Goal: Task Accomplishment & Management: Use online tool/utility

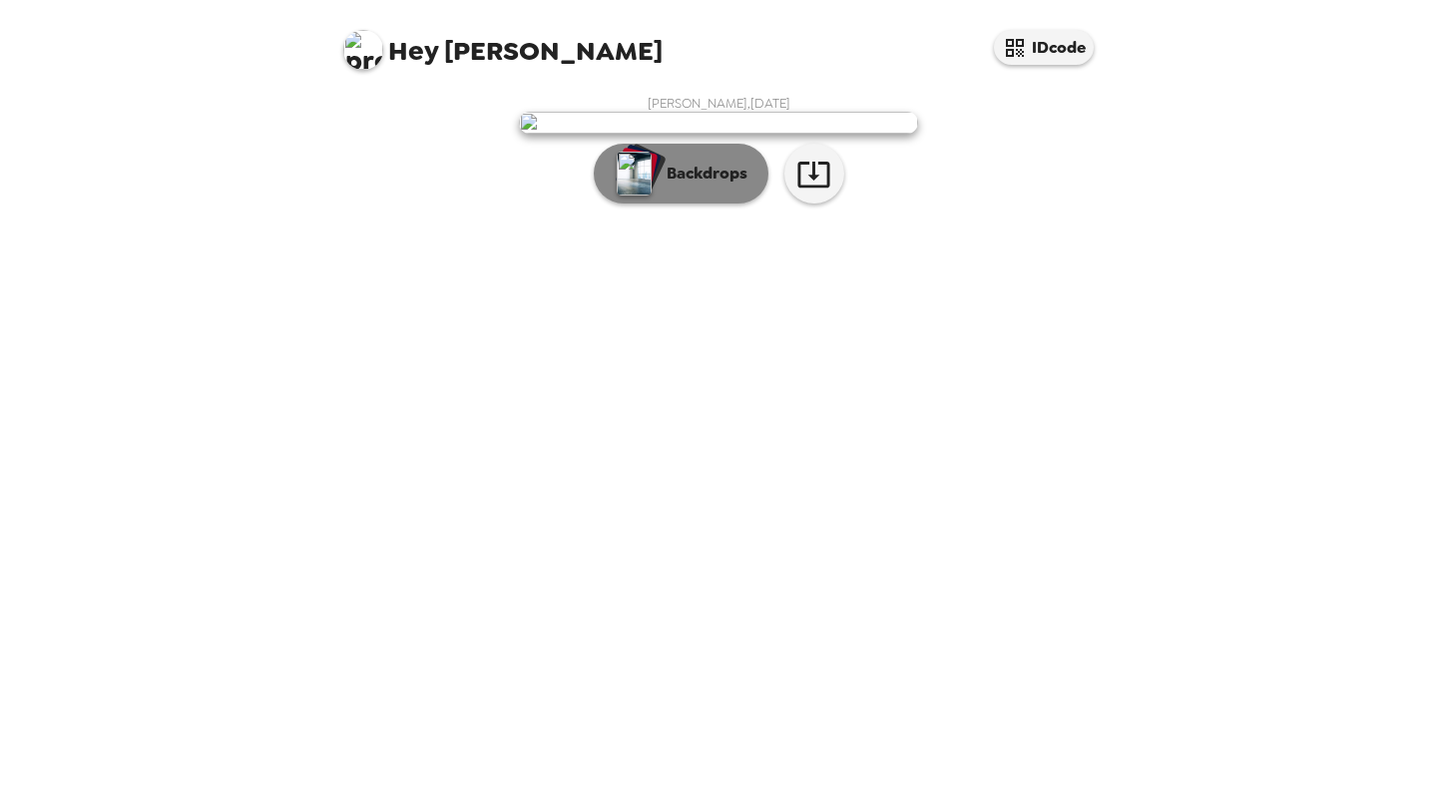
click at [730, 186] on p "Backdrops" at bounding box center [702, 174] width 91 height 24
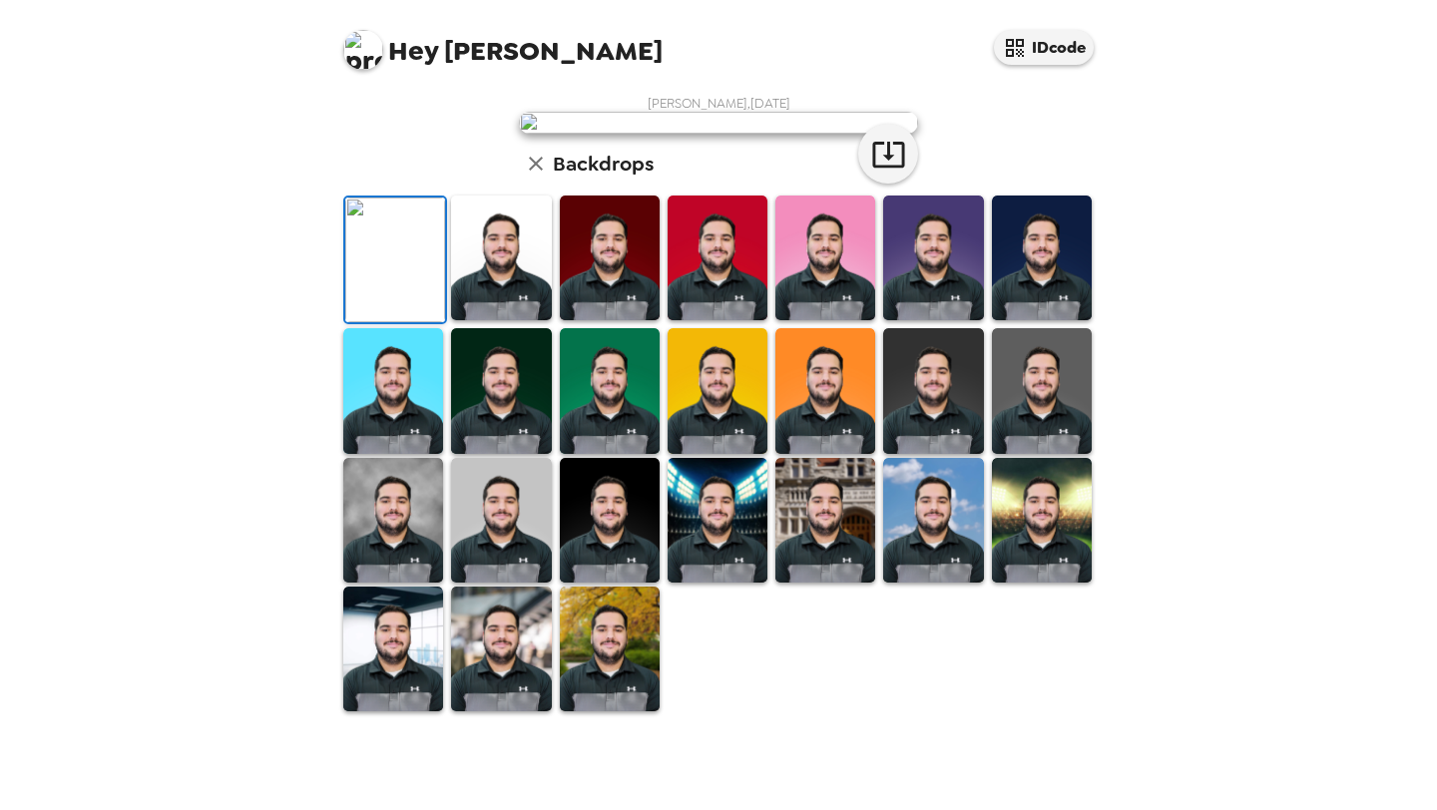
scroll to position [385, 0]
click at [783, 583] on img at bounding box center [825, 520] width 100 height 125
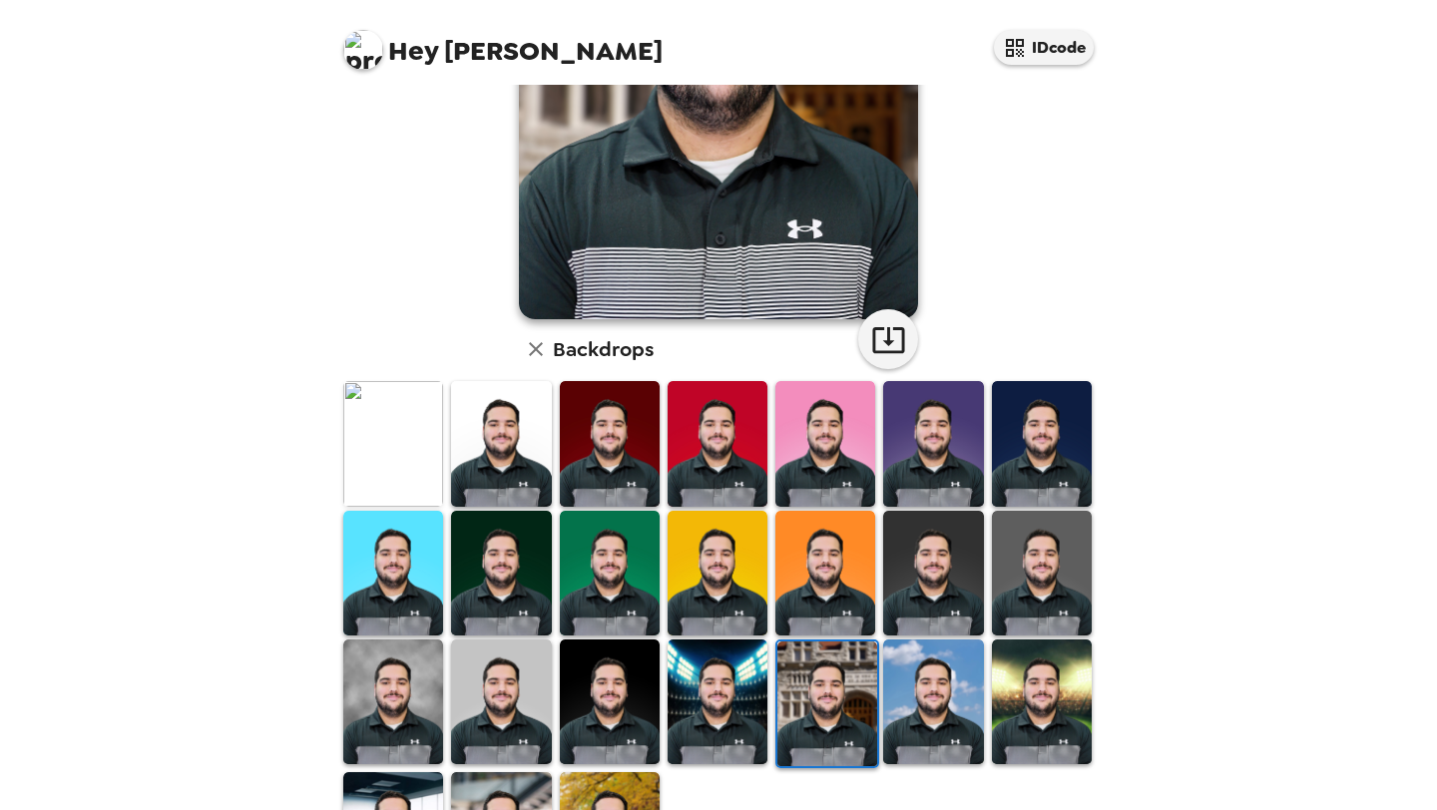
scroll to position [333, 0]
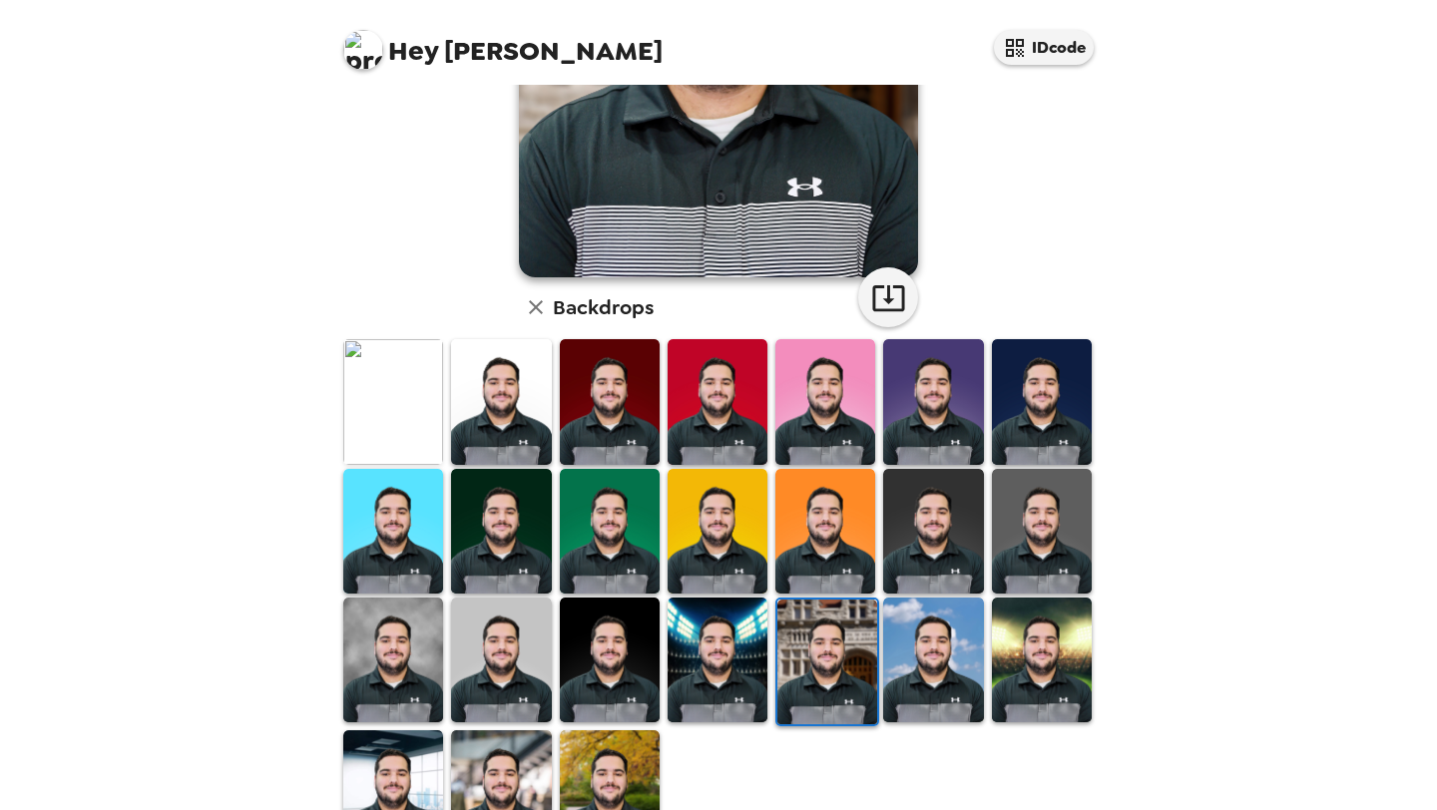
click at [675, 653] on img at bounding box center [718, 660] width 100 height 125
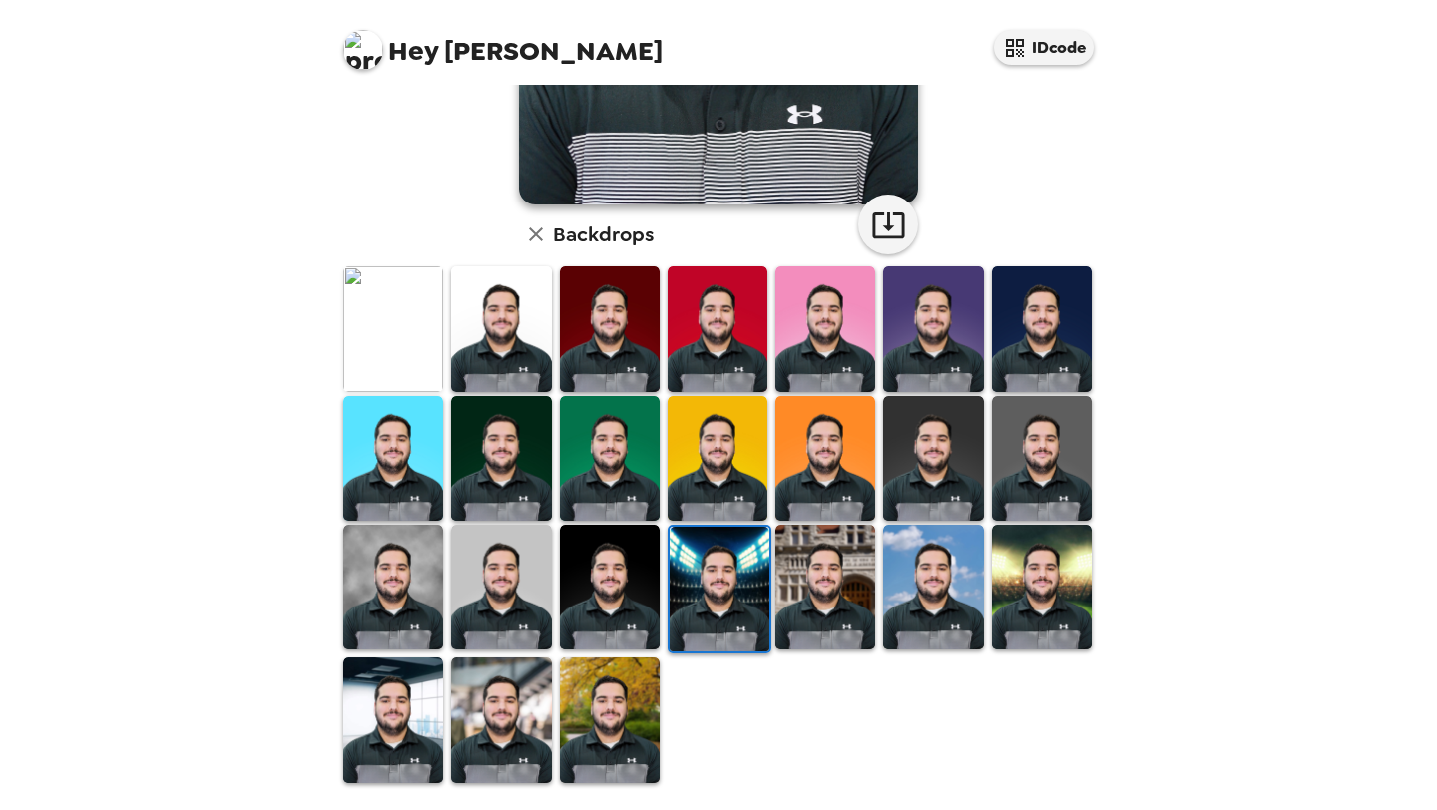
scroll to position [411, 0]
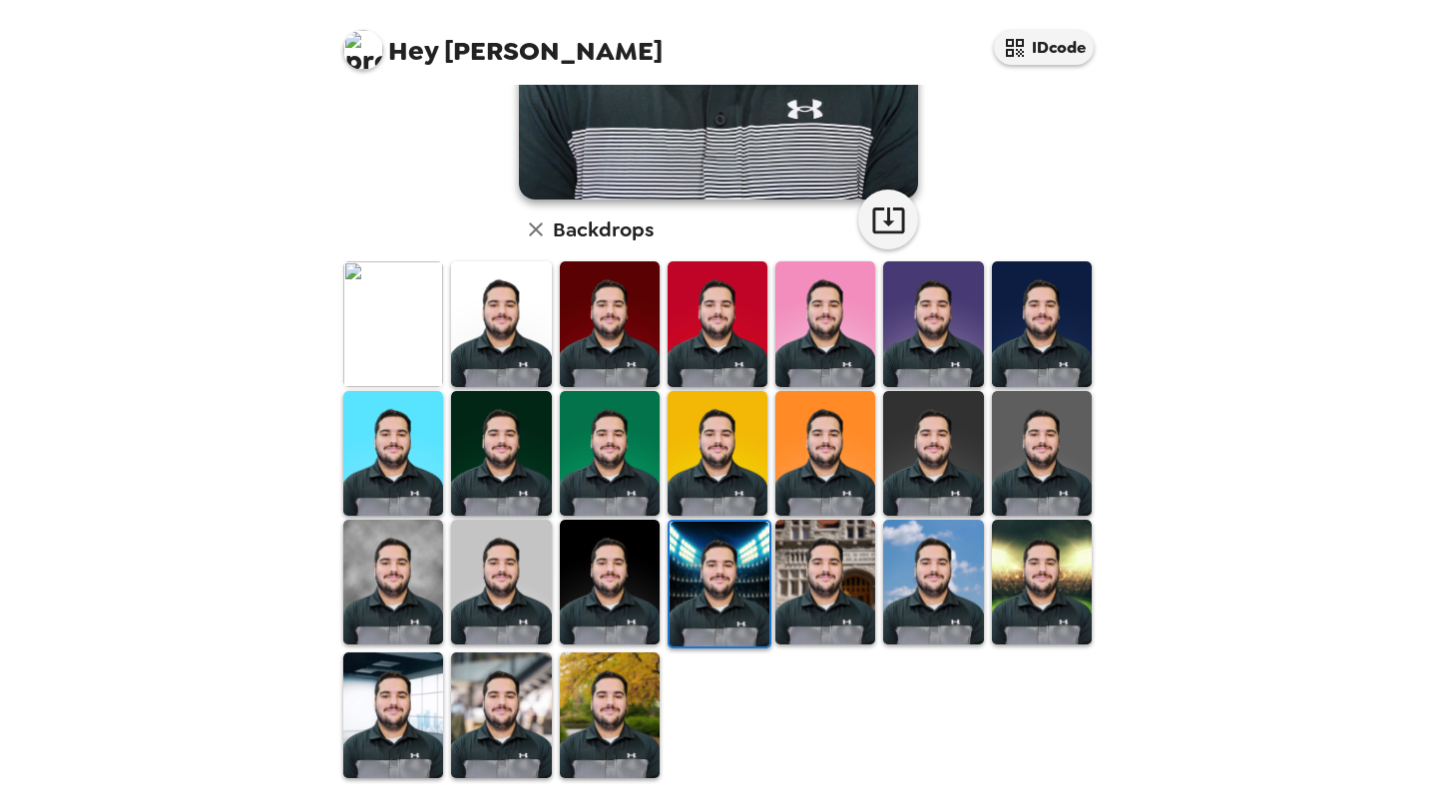
click at [600, 757] on img at bounding box center [610, 715] width 100 height 125
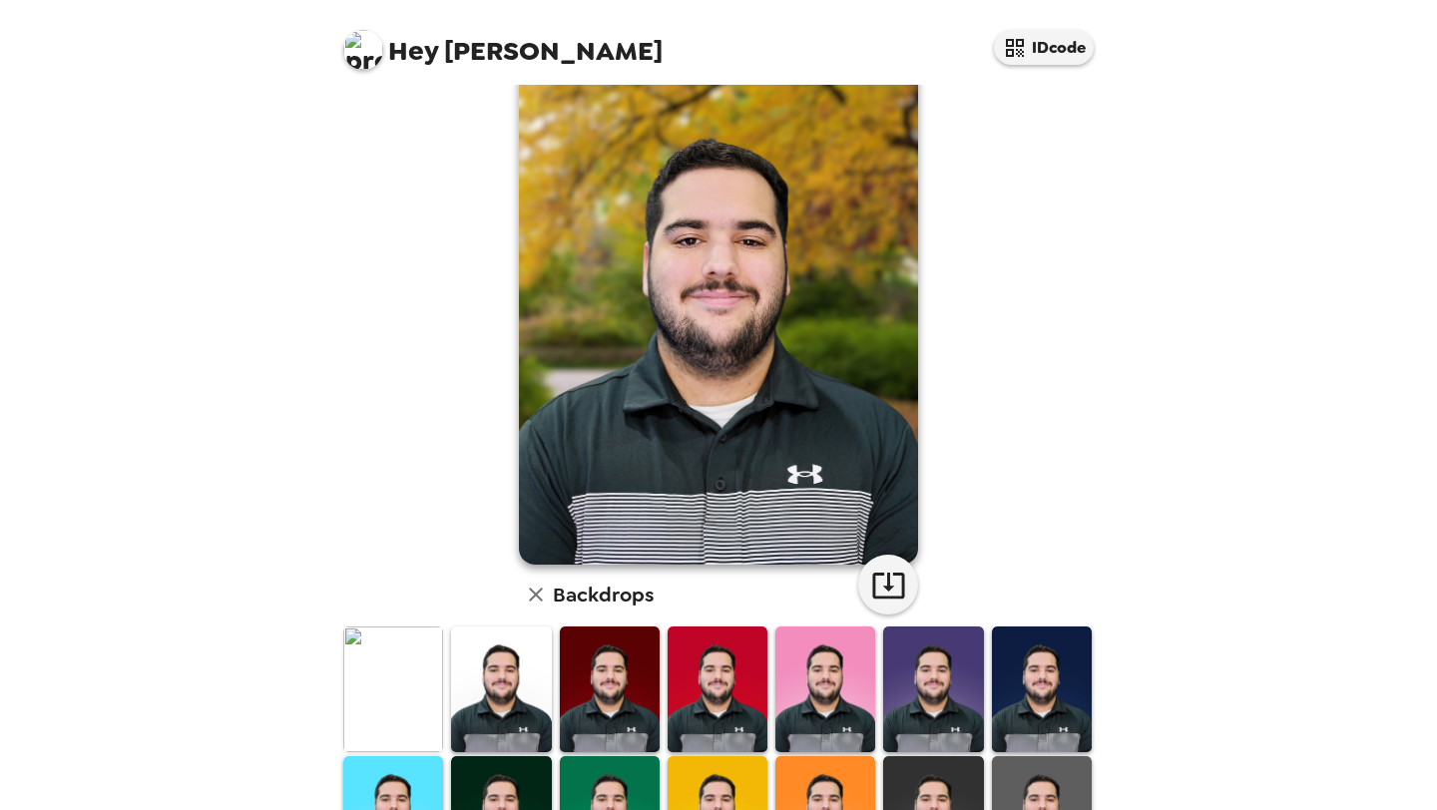
scroll to position [118, 0]
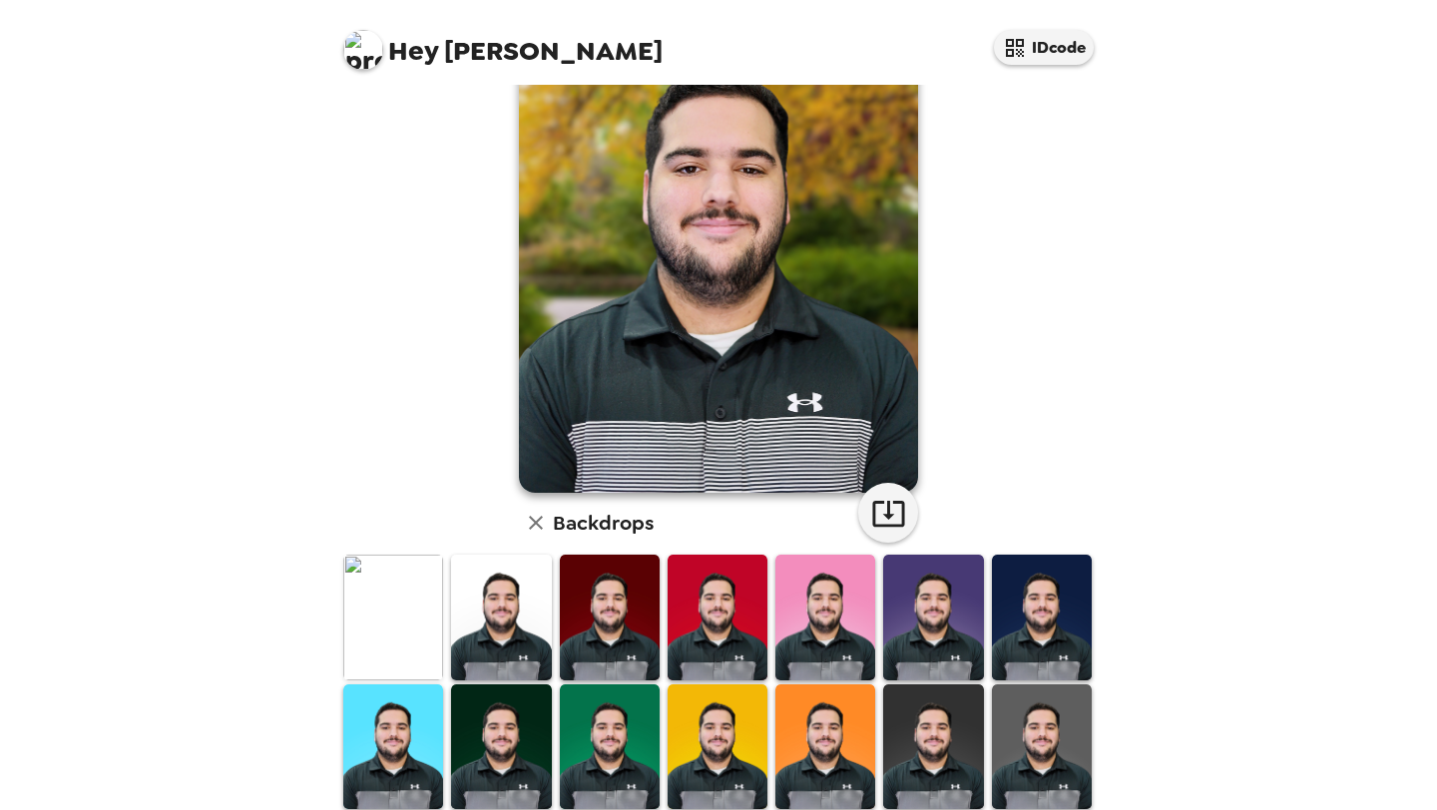
click at [378, 619] on img at bounding box center [393, 617] width 100 height 125
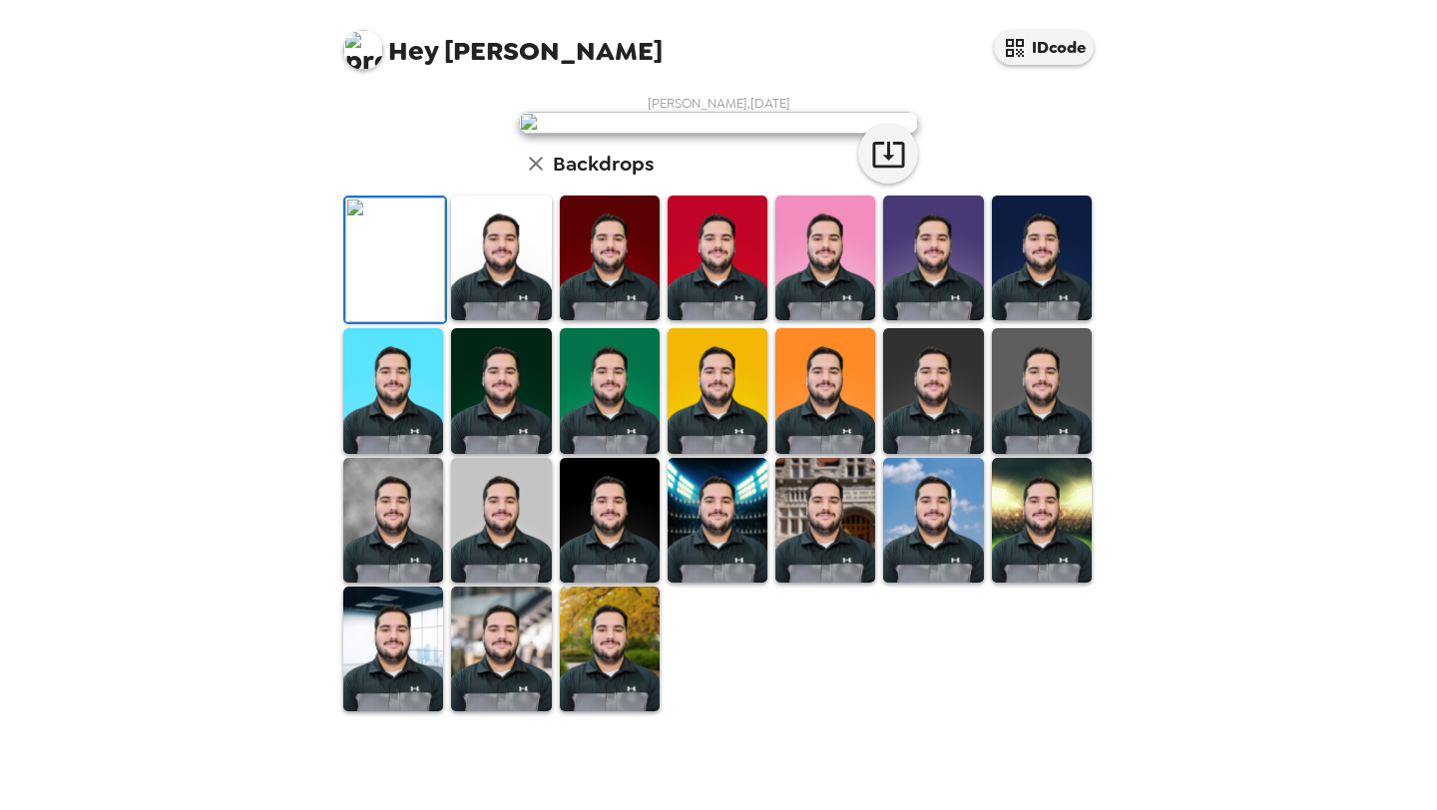
scroll to position [412, 0]
click at [902, 547] on img at bounding box center [933, 520] width 100 height 125
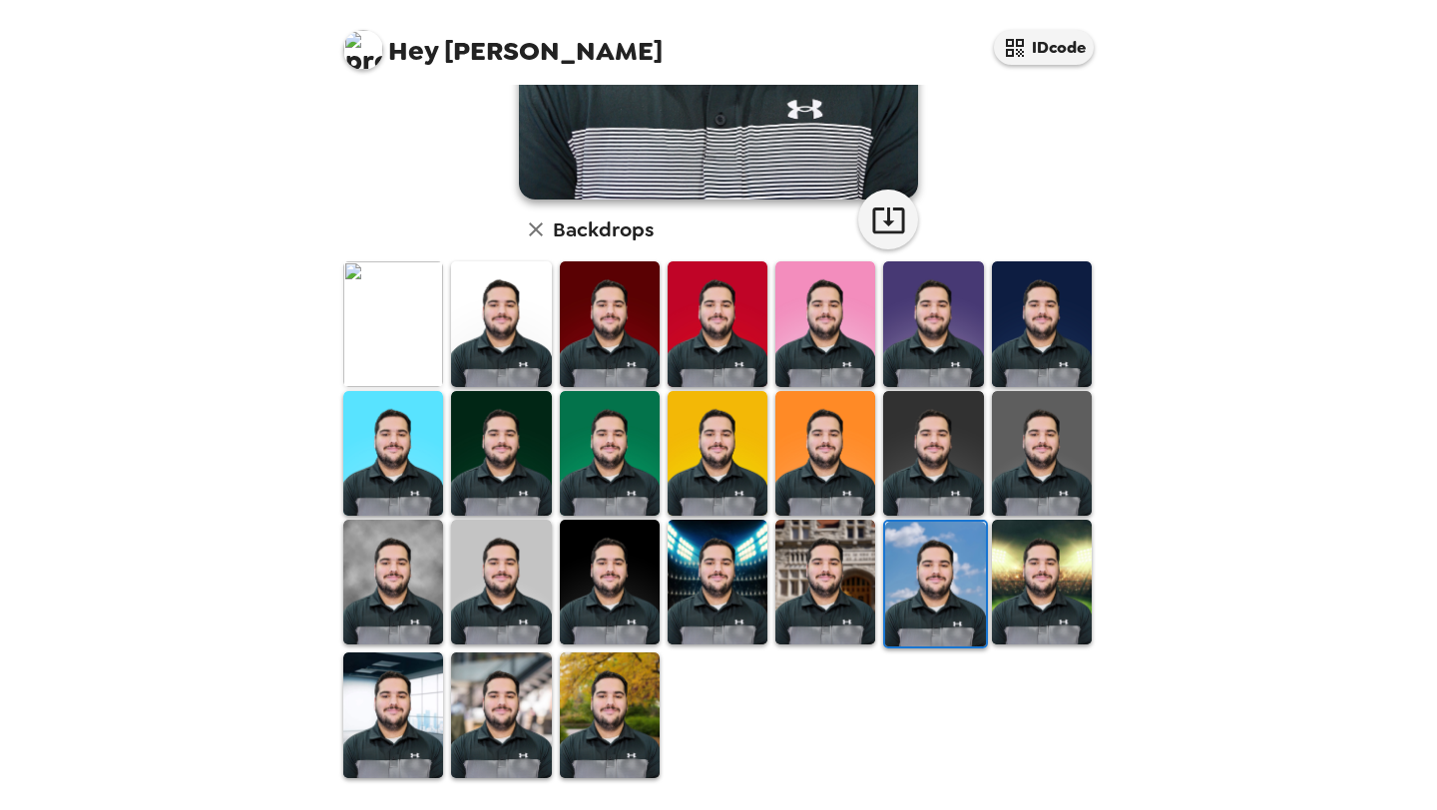
click at [505, 735] on img at bounding box center [501, 715] width 100 height 125
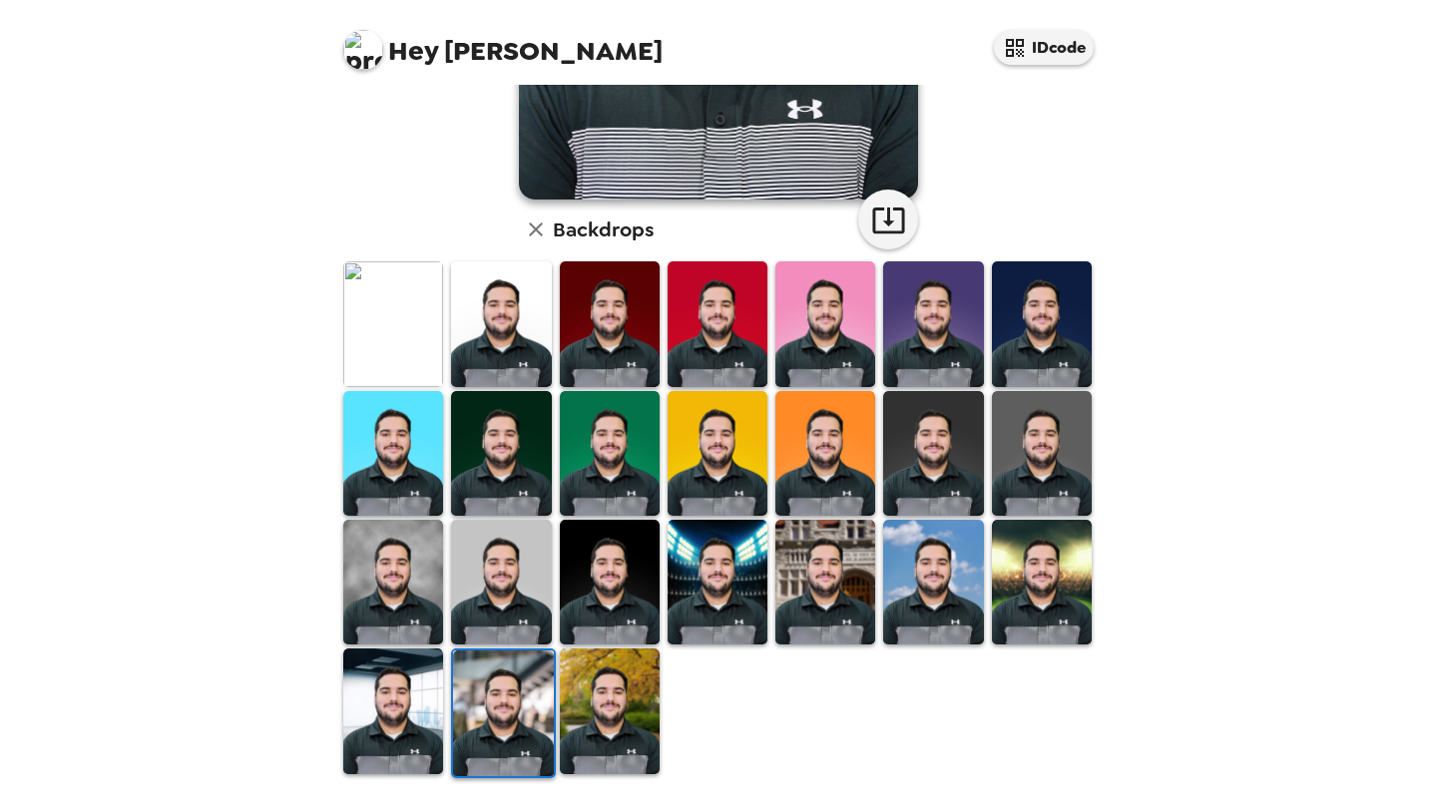
click at [395, 712] on img at bounding box center [393, 711] width 100 height 125
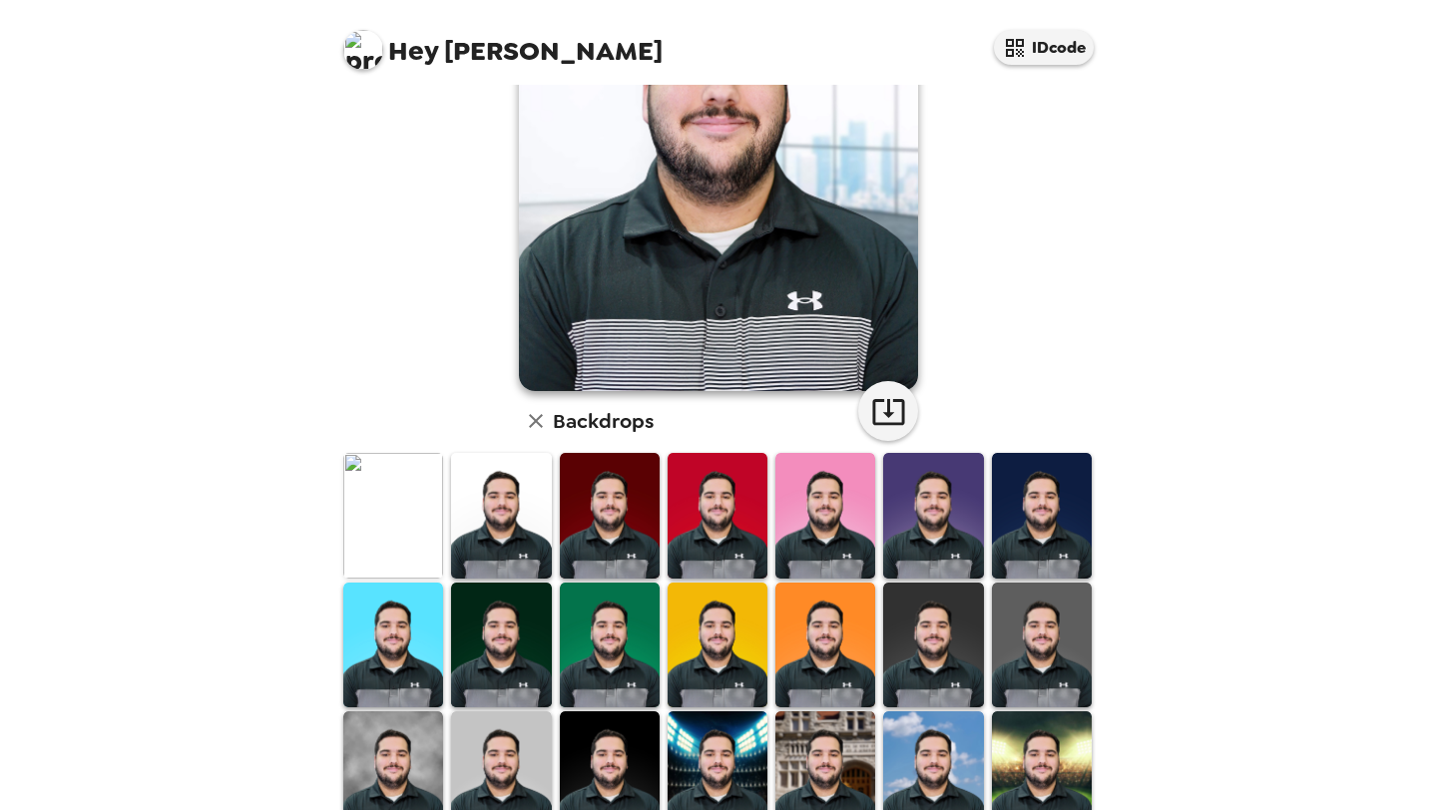
scroll to position [377, 0]
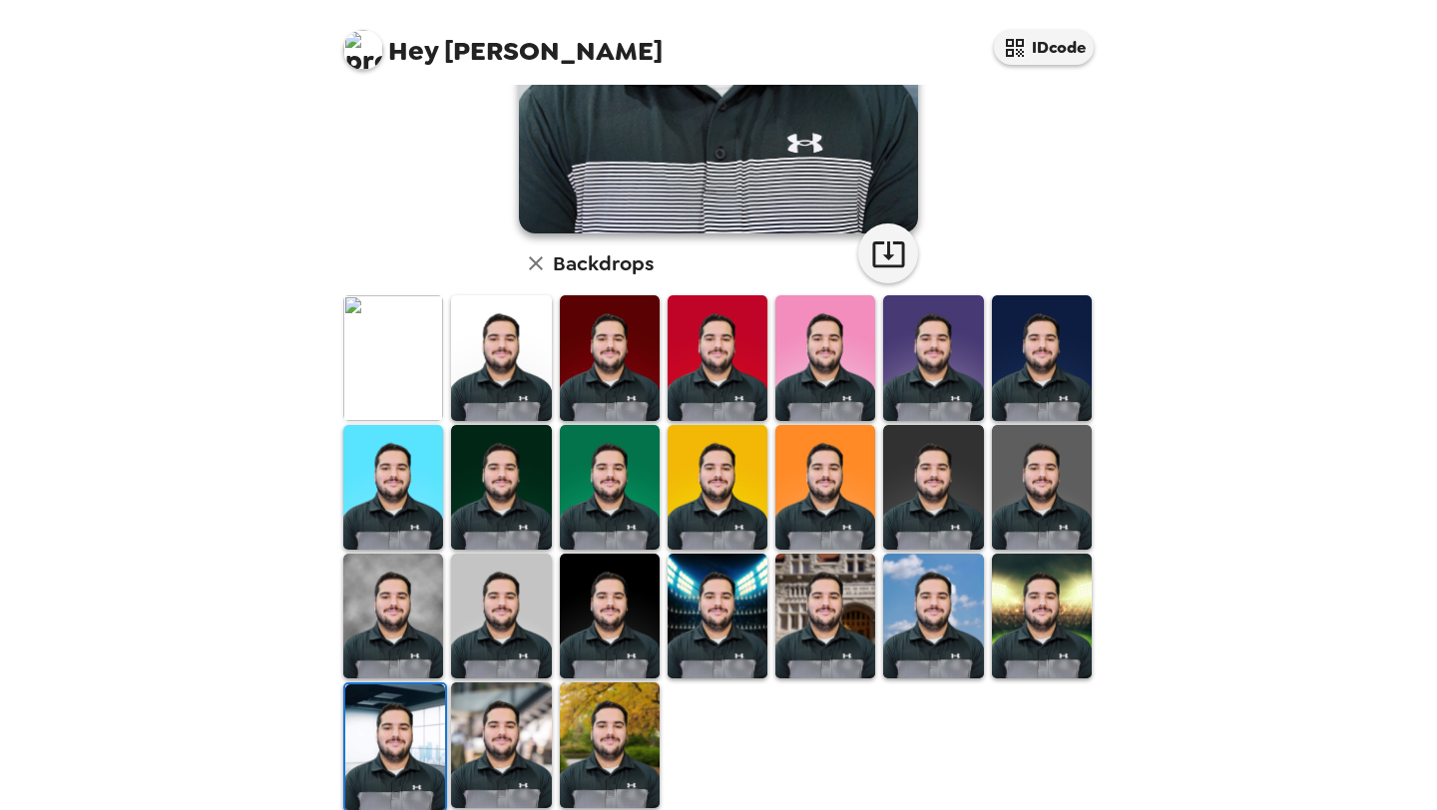
click at [1051, 593] on img at bounding box center [1042, 616] width 100 height 125
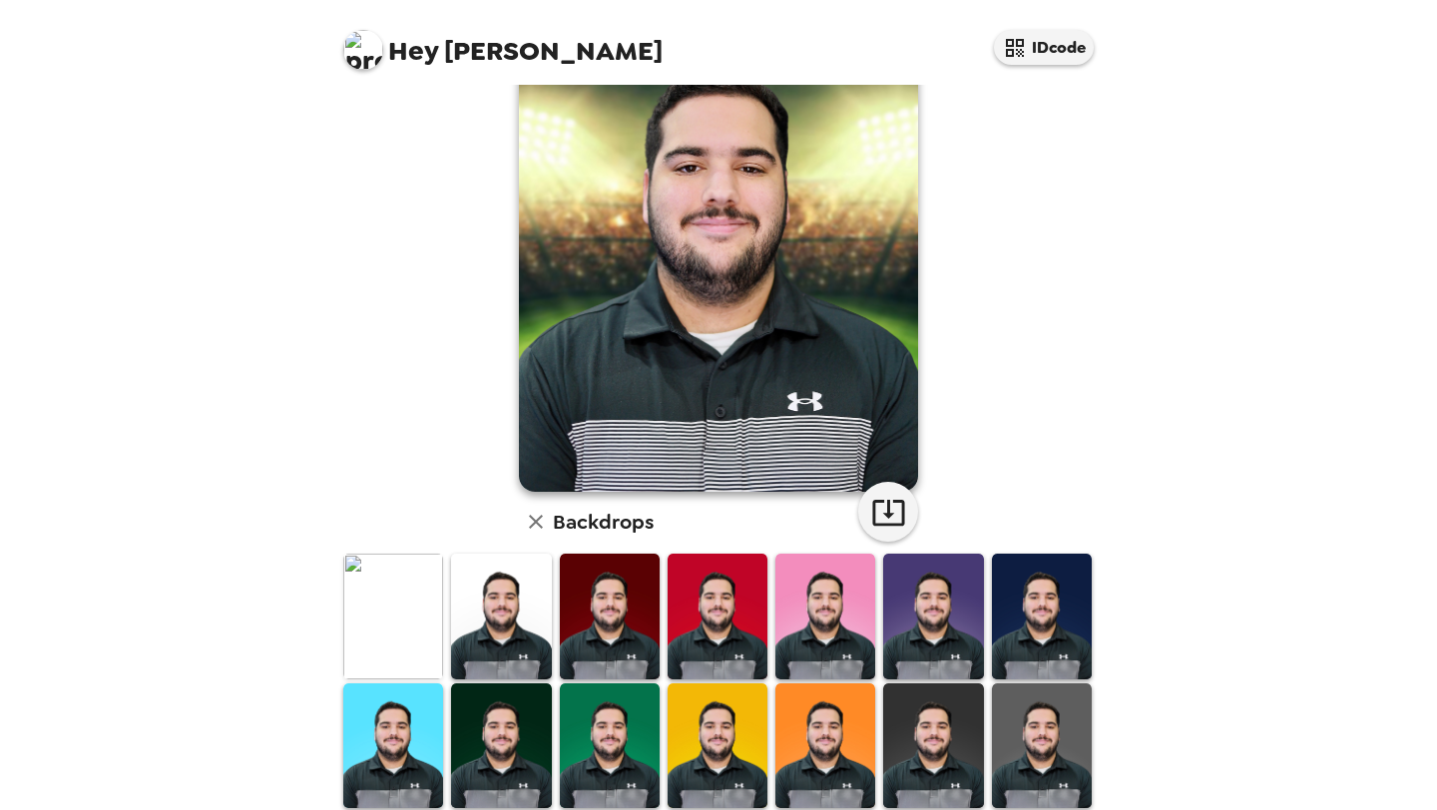
scroll to position [95, 0]
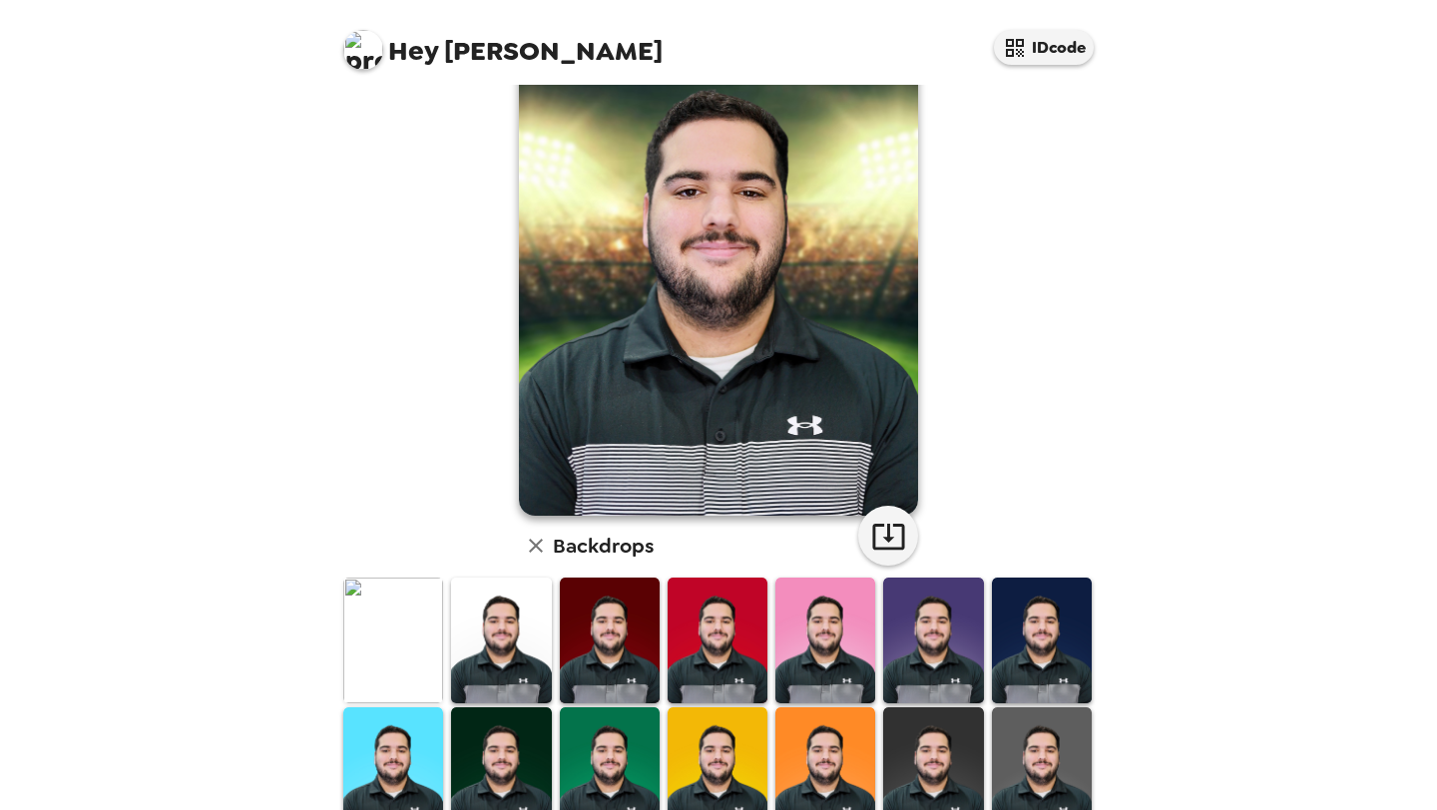
click at [419, 643] on img at bounding box center [393, 640] width 100 height 125
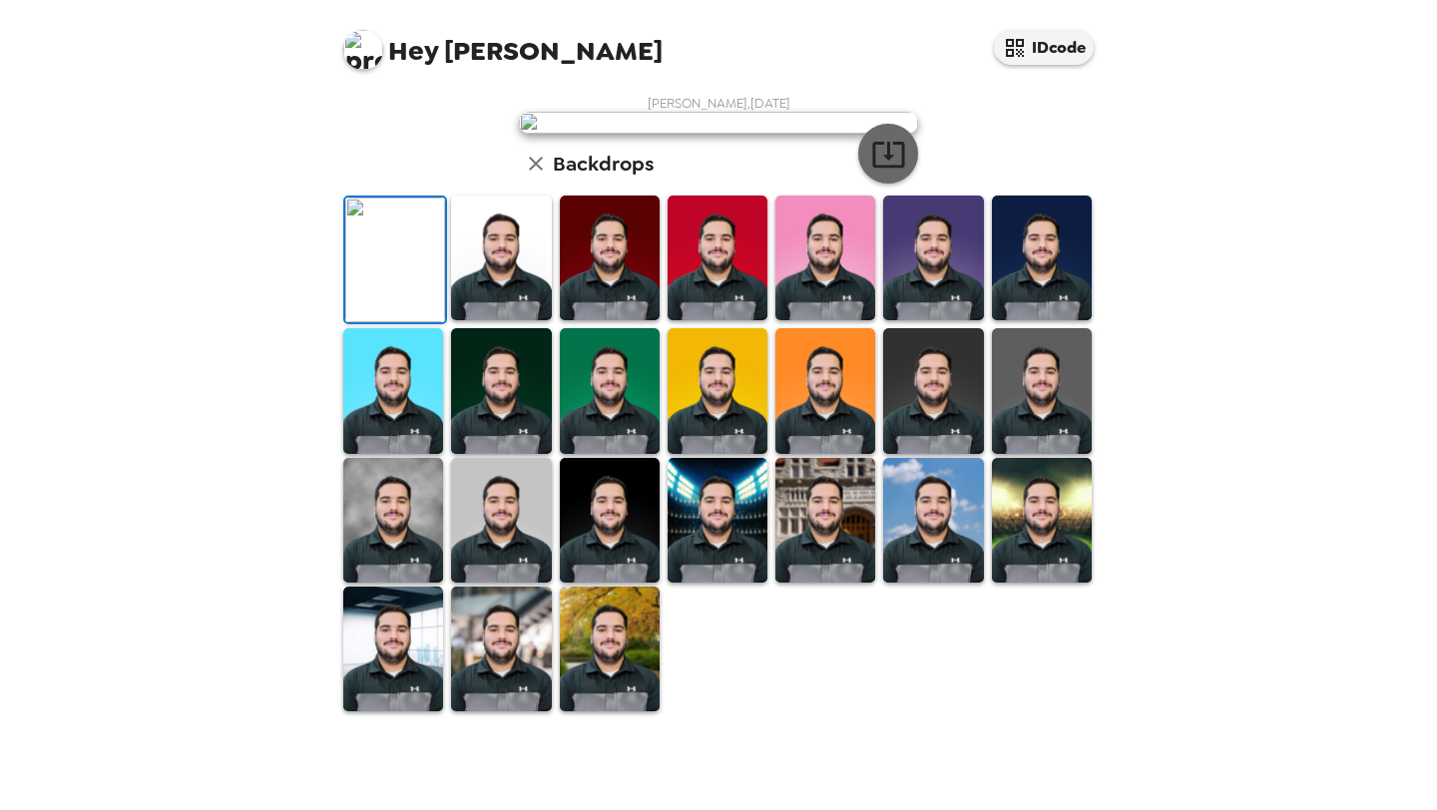
click at [879, 172] on icon "button" at bounding box center [888, 154] width 35 height 35
